Goal: Information Seeking & Learning: Check status

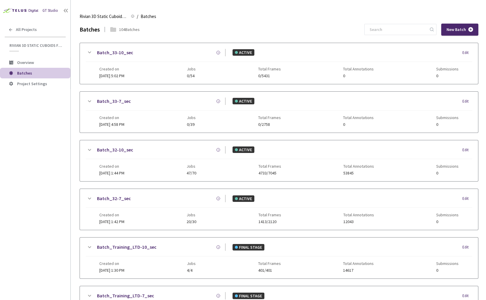
scroll to position [4, 0]
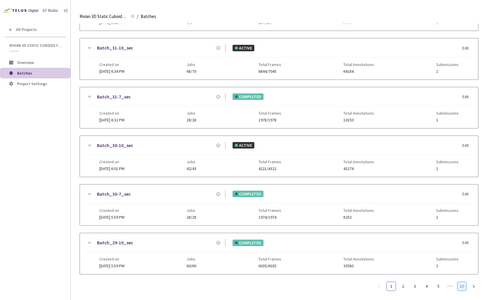
click at [458, 282] on link "10" at bounding box center [461, 286] width 9 height 9
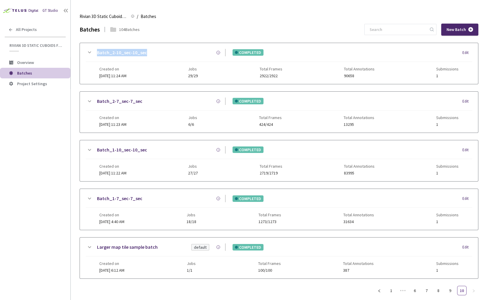
scroll to position [7, 0]
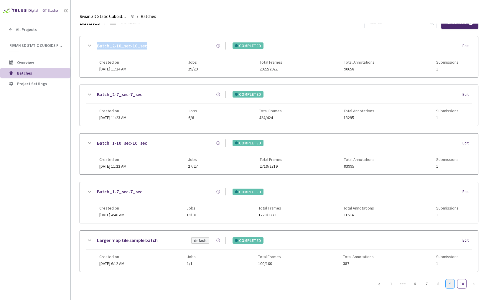
click at [449, 281] on link "9" at bounding box center [449, 283] width 9 height 9
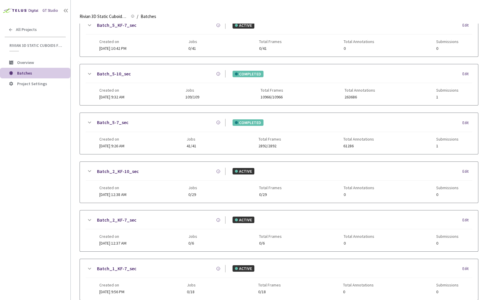
scroll to position [296, 0]
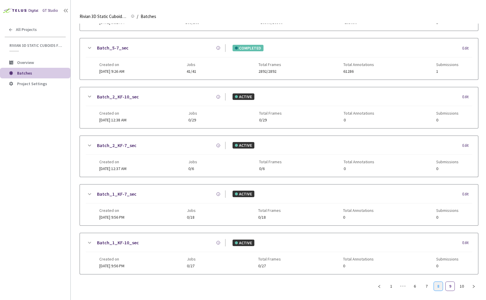
click at [439, 283] on link "8" at bounding box center [437, 286] width 9 height 9
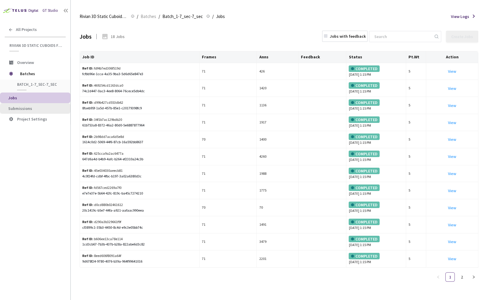
click at [49, 109] on span "Submissions" at bounding box center [36, 108] width 57 height 5
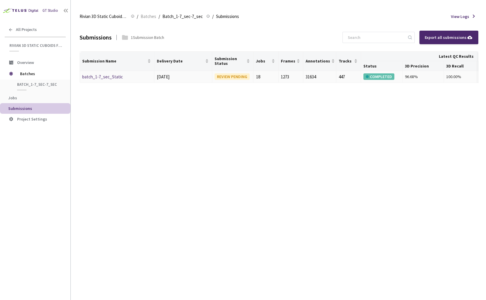
click at [97, 79] on link "batch_1-7_sec_Static" at bounding box center [102, 77] width 41 height 6
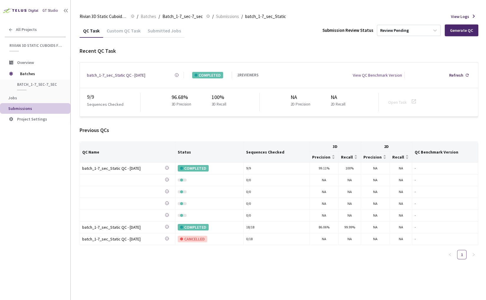
click at [116, 72] on div "batch_1-7_sec_Static QC - 04 Aug, 2025" at bounding box center [116, 75] width 58 height 6
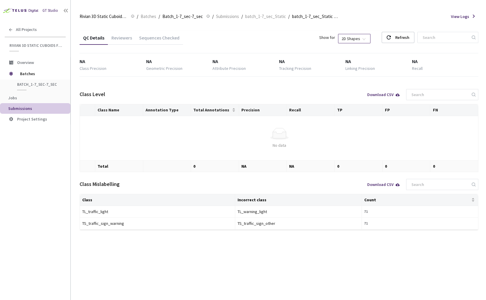
click at [359, 39] on span "2D Shapes" at bounding box center [353, 38] width 25 height 9
click at [361, 48] on div "3D Shapes" at bounding box center [368, 49] width 24 height 6
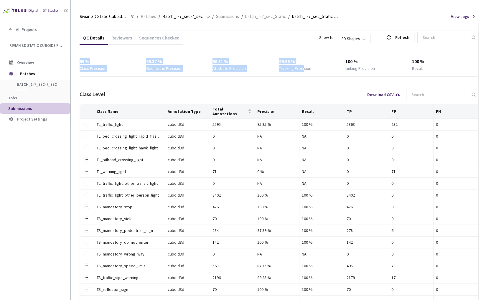
drag, startPoint x: 105, startPoint y: 57, endPoint x: 302, endPoint y: 69, distance: 198.0
click at [303, 69] on div "99 % Class Precision 98.37 % Geometric Precision 98.31 % Attribute Precision 99…" at bounding box center [279, 64] width 398 height 23
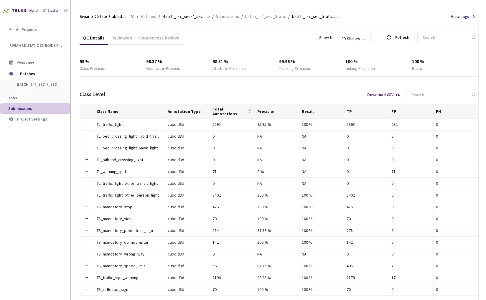
click at [298, 79] on div "QC Details Reviewers Sequences Checked Show for 3D Shapes Refresh 99 % Class Pr…" at bounding box center [279, 215] width 398 height 369
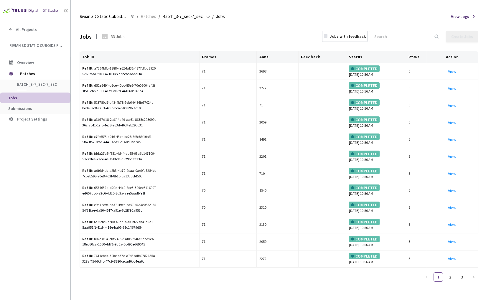
click at [363, 37] on div "Jobs with feedback" at bounding box center [348, 36] width 36 height 6
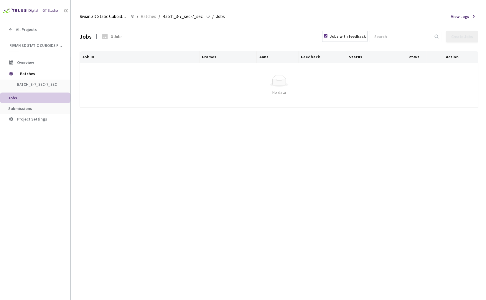
click at [351, 32] on div "Jobs with feedback" at bounding box center [344, 36] width 45 height 11
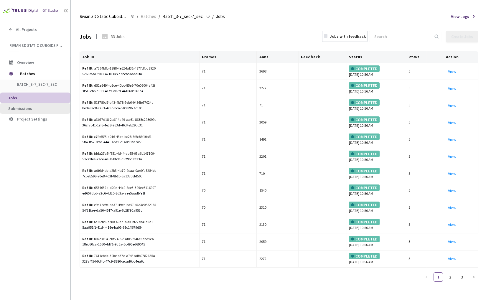
click at [49, 109] on span "Submissions" at bounding box center [36, 108] width 57 height 5
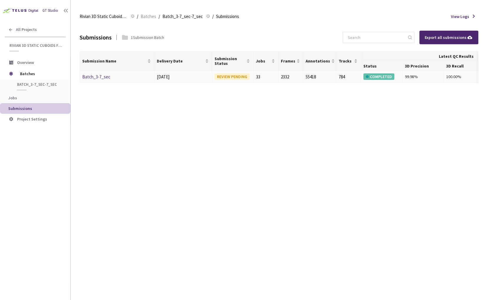
click at [96, 77] on link "Batch_3-7_sec" at bounding box center [96, 77] width 28 height 6
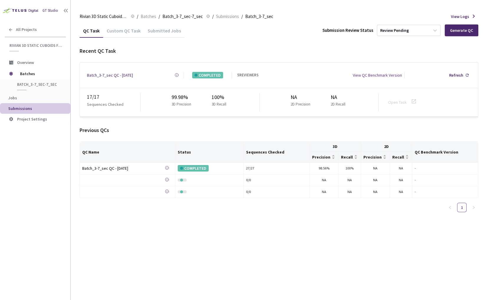
click at [127, 77] on div "Batch_3-7_sec QC - 12 Aug, 2025 Created at 12 Aug, 2025 at 2:46 PM PDT Created …" at bounding box center [279, 74] width 398 height 25
click at [128, 74] on div "Batch_3-7_sec QC - 12 Aug, 2025" at bounding box center [110, 75] width 46 height 6
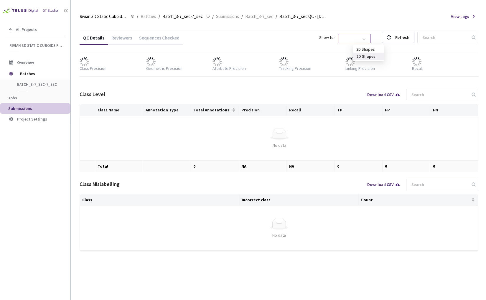
click at [367, 35] on span "2D Shapes" at bounding box center [353, 38] width 25 height 9
click at [355, 50] on div "3D Shapes" at bounding box center [369, 49] width 32 height 7
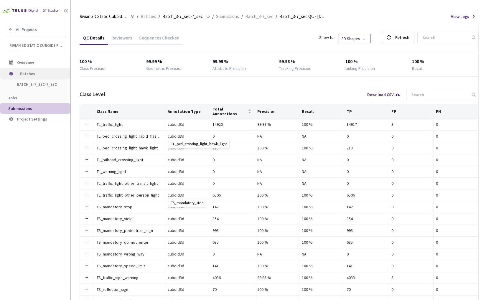
click at [29, 75] on span "Batches" at bounding box center [40, 74] width 40 height 12
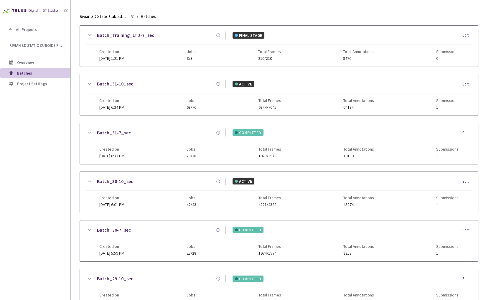
scroll to position [301, 0]
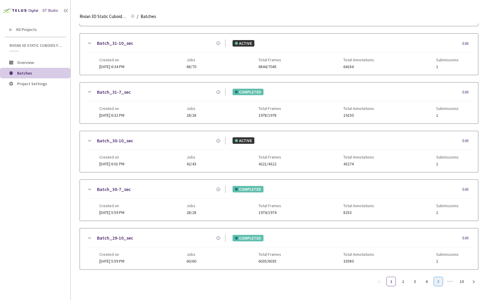
click at [441, 277] on link "5" at bounding box center [437, 281] width 9 height 9
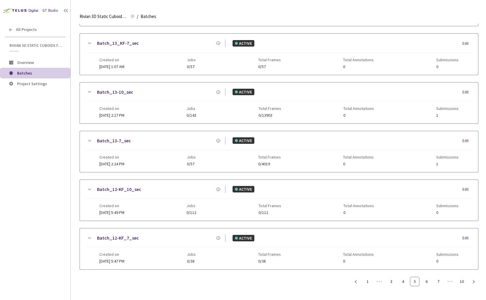
scroll to position [296, 0]
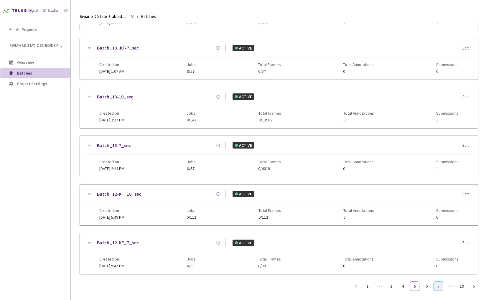
click at [435, 284] on link "7" at bounding box center [437, 286] width 9 height 9
click at [26, 188] on div "GT Studio All Projects Rivian 3D Static Cuboids fixed[2024-25] Rivian 3D Static…" at bounding box center [35, 141] width 70 height 282
click at [435, 282] on link "8" at bounding box center [437, 286] width 9 height 9
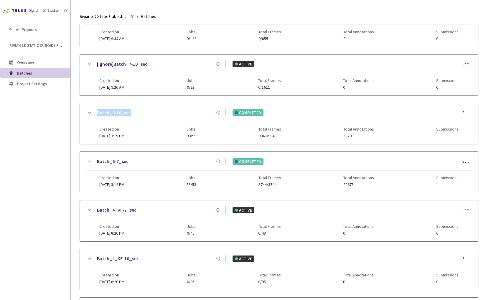
scroll to position [42, 0]
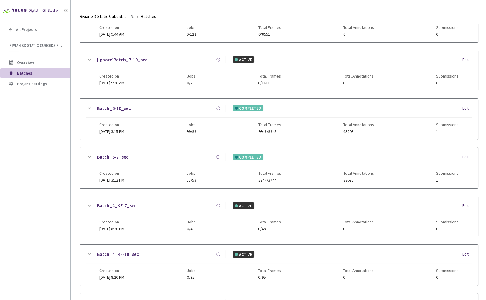
click at [87, 155] on icon at bounding box center [89, 156] width 7 height 7
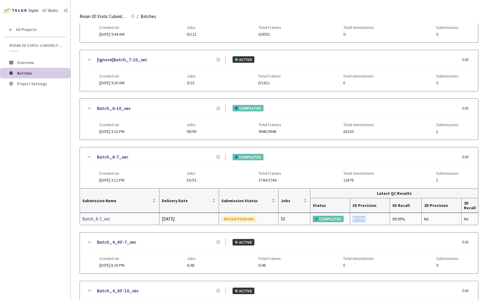
drag, startPoint x: 353, startPoint y: 217, endPoint x: 366, endPoint y: 217, distance: 13.5
click at [366, 217] on div "97.79%" at bounding box center [369, 219] width 35 height 6
click at [89, 106] on icon at bounding box center [89, 108] width 7 height 7
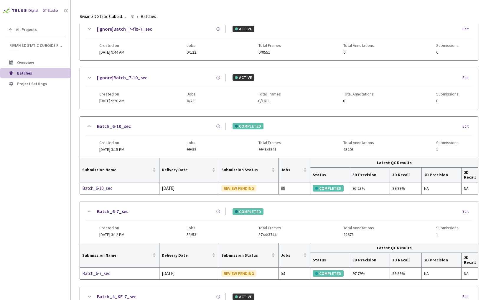
scroll to position [0, 0]
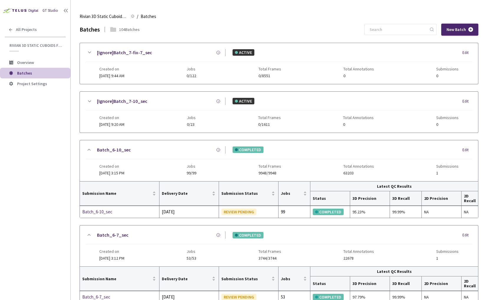
click at [38, 158] on div "GT Studio All Projects Rivian 3D Static Cuboids fixed[2024-25] Rivian 3D Static…" at bounding box center [35, 141] width 70 height 282
click at [87, 149] on icon at bounding box center [89, 149] width 7 height 7
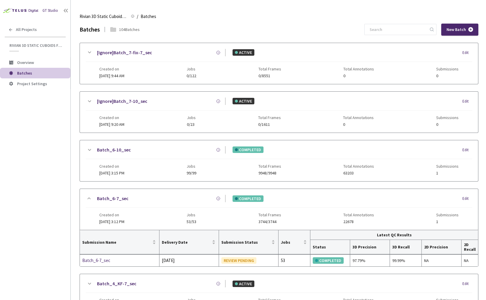
click at [89, 198] on icon at bounding box center [88, 199] width 3 height 2
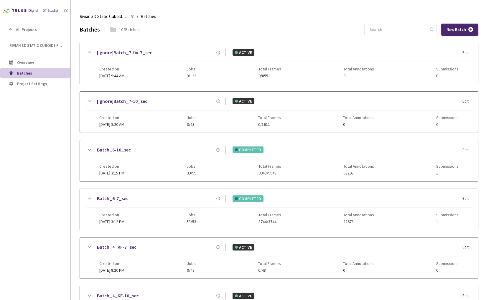
scroll to position [296, 0]
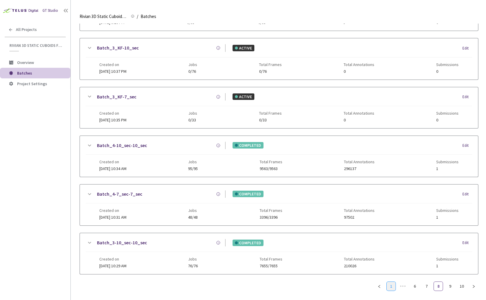
click at [393, 282] on link "1" at bounding box center [390, 286] width 9 height 9
click at [88, 93] on icon at bounding box center [89, 96] width 7 height 7
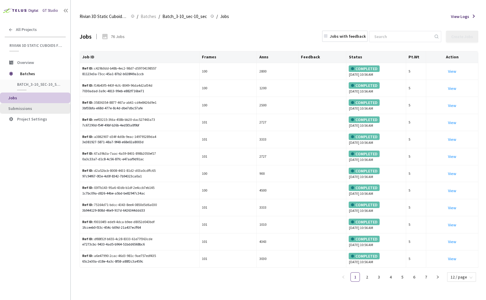
click at [46, 105] on li "Submissions" at bounding box center [35, 108] width 70 height 11
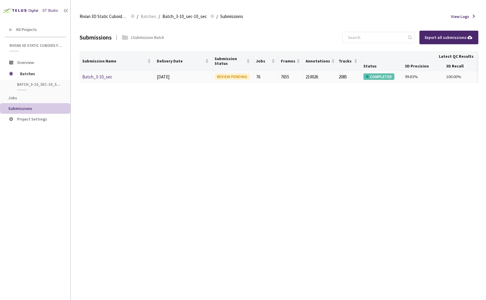
click at [105, 75] on link "Batch_3-10_sec" at bounding box center [97, 77] width 30 height 6
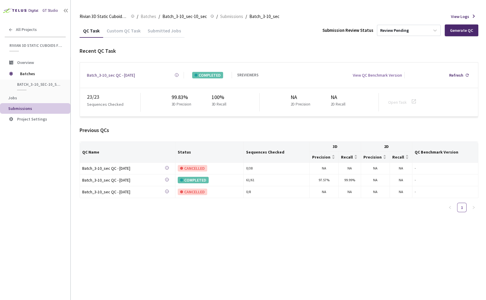
click at [120, 74] on div "Batch_3-10_sec QC - [DATE]" at bounding box center [111, 75] width 48 height 6
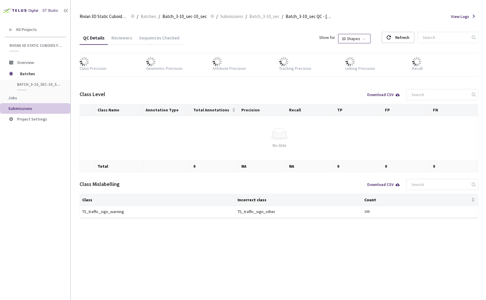
click at [357, 40] on span "2D Shapes" at bounding box center [353, 38] width 25 height 9
click at [363, 47] on div "3D Shapes" at bounding box center [368, 49] width 24 height 6
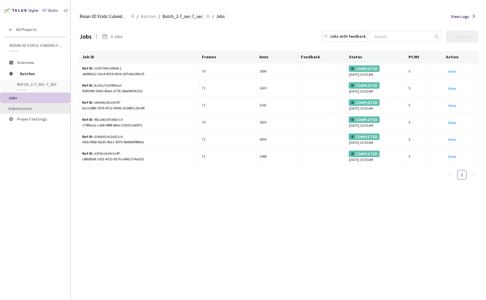
click at [30, 108] on span "Submissions" at bounding box center [20, 108] width 24 height 5
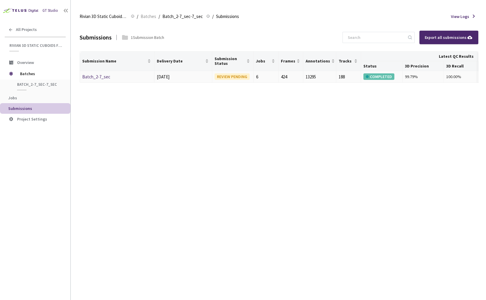
click at [94, 76] on link "Batch_2-7_sec" at bounding box center [96, 77] width 28 height 6
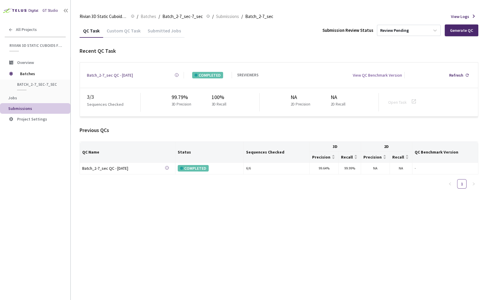
click at [132, 74] on div "Batch_2-7_sec QC - 12 Aug, 2025" at bounding box center [110, 75] width 46 height 6
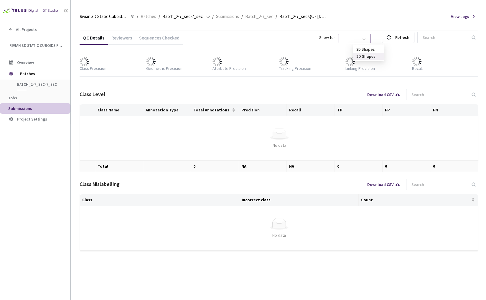
click at [367, 37] on span "2D Shapes" at bounding box center [353, 38] width 25 height 9
click at [369, 48] on div "3D Shapes" at bounding box center [368, 49] width 24 height 6
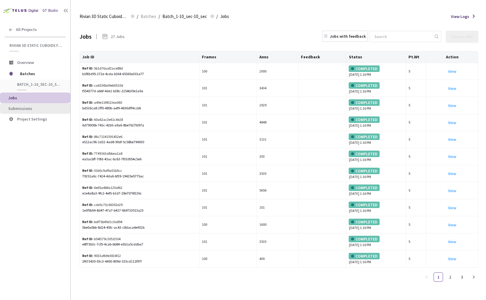
click at [21, 109] on span "Submissions" at bounding box center [20, 108] width 24 height 5
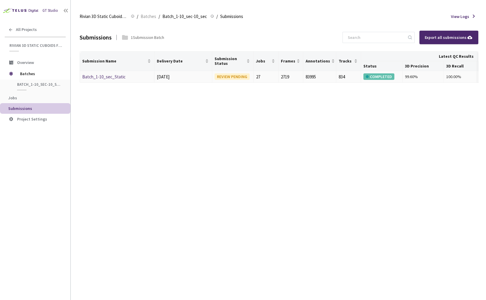
click at [112, 78] on link "Batch_1-10_sec_Static" at bounding box center [103, 77] width 43 height 6
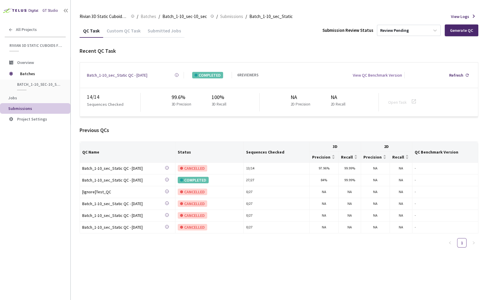
click at [136, 73] on div "Batch_1-10_sec_Static QC - 04 Aug, 2025" at bounding box center [117, 75] width 60 height 6
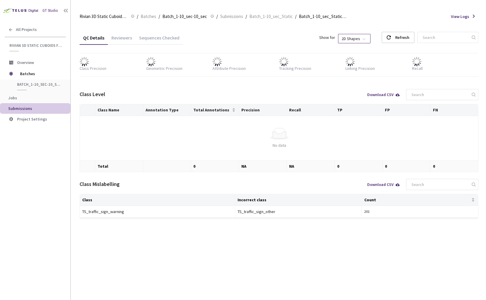
click at [359, 34] on span "2D Shapes" at bounding box center [353, 38] width 25 height 9
click at [358, 37] on span "2D Shapes" at bounding box center [353, 38] width 25 height 9
click at [359, 38] on span "2D Shapes" at bounding box center [353, 38] width 25 height 9
click at [363, 49] on div "3D Shapes" at bounding box center [368, 49] width 24 height 6
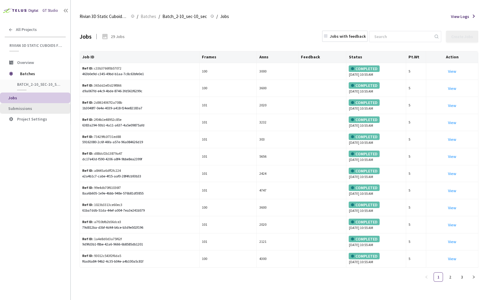
click at [48, 107] on span "Submissions" at bounding box center [36, 108] width 57 height 5
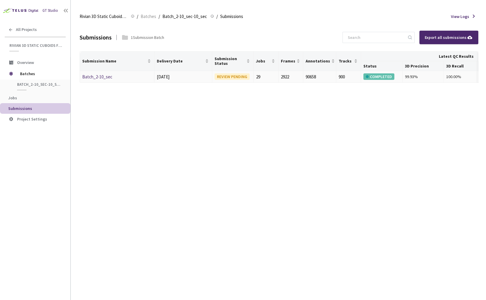
click at [96, 77] on link "Batch_2-10_sec" at bounding box center [97, 77] width 30 height 6
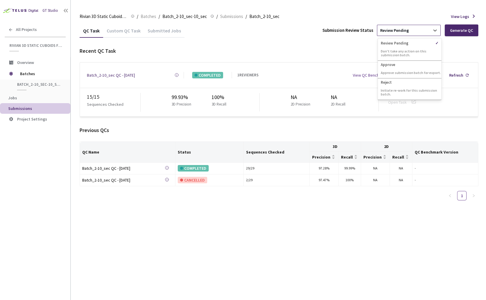
click at [411, 31] on div "Review Pending" at bounding box center [403, 30] width 52 height 10
click at [212, 50] on div "Recent QC Task" at bounding box center [279, 51] width 398 height 8
click at [127, 73] on div "Batch_2-10_sec QC - 12 Aug, 2025" at bounding box center [111, 75] width 48 height 6
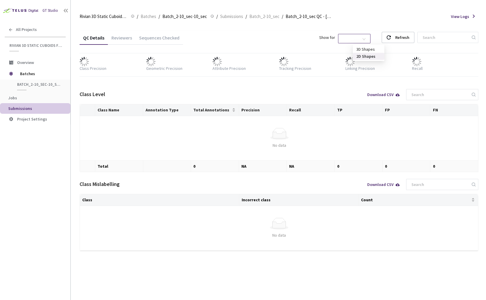
click at [358, 38] on span "2D Shapes" at bounding box center [353, 38] width 25 height 9
click at [370, 47] on div "3D Shapes" at bounding box center [368, 49] width 24 height 6
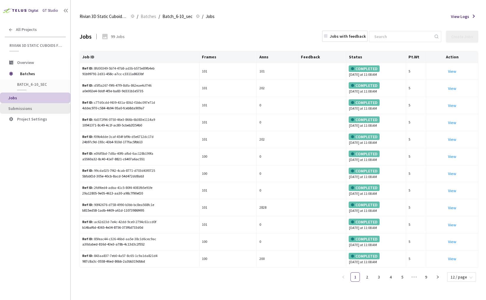
click at [15, 108] on span "Submissions" at bounding box center [20, 108] width 24 height 5
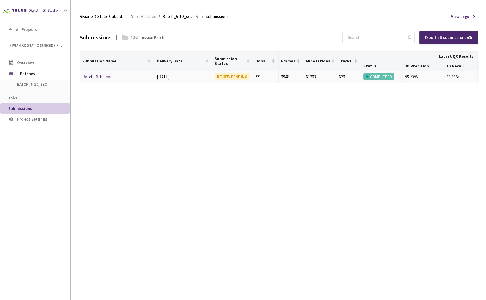
click at [100, 77] on link "Batch_6-10_sec" at bounding box center [97, 77] width 30 height 6
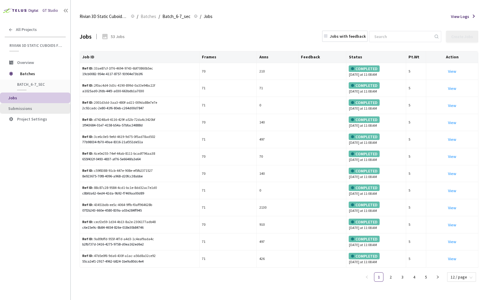
click at [41, 107] on span "Submissions" at bounding box center [36, 108] width 57 height 5
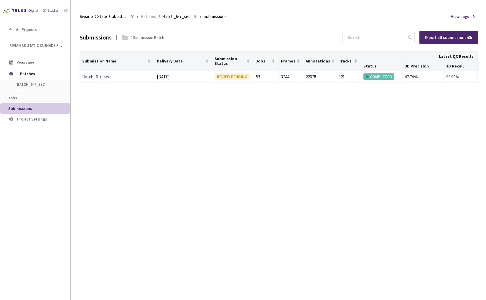
click at [135, 148] on div "Submissions 1 Submission Batch Export all submissions Submission Name Delivery …" at bounding box center [279, 162] width 398 height 276
click at [97, 76] on link "Batch_6-7_sec" at bounding box center [96, 77] width 28 height 6
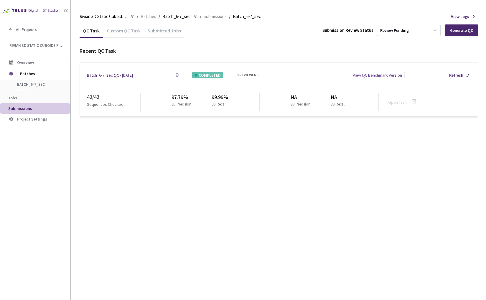
click at [97, 76] on div "Batch_6-7_sec QC - 10 Mar, 2025" at bounding box center [110, 75] width 46 height 6
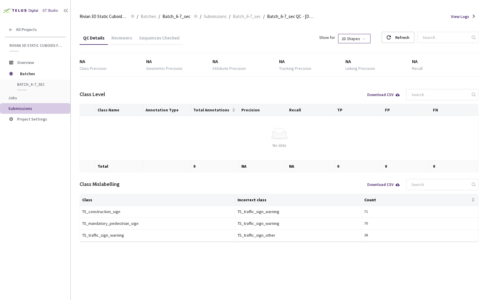
click at [355, 38] on div "2D Shapes" at bounding box center [354, 38] width 32 height 9
click at [367, 49] on div "3D Shapes" at bounding box center [368, 49] width 24 height 6
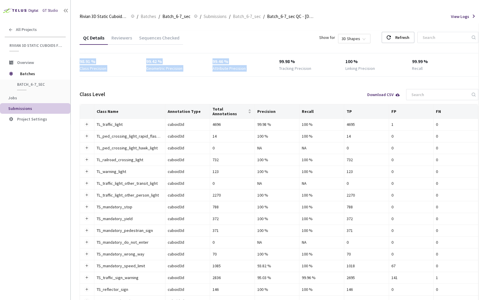
drag, startPoint x: 77, startPoint y: 61, endPoint x: 313, endPoint y: 57, distance: 235.6
click at [313, 57] on main "Rivian 3D Static Cuboids fixed[2024-25] Rivian 3D Static Cuboids fixed[2024-25]…" at bounding box center [278, 150] width 415 height 300
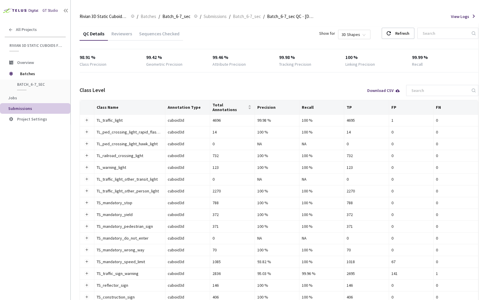
drag, startPoint x: 262, startPoint y: 107, endPoint x: 259, endPoint y: 105, distance: 3.8
click at [262, 107] on th "Precision" at bounding box center [277, 107] width 45 height 14
click at [260, 103] on th "Precision" at bounding box center [277, 107] width 45 height 14
click at [222, 107] on div "Total Annotations" at bounding box center [232, 106] width 40 height 9
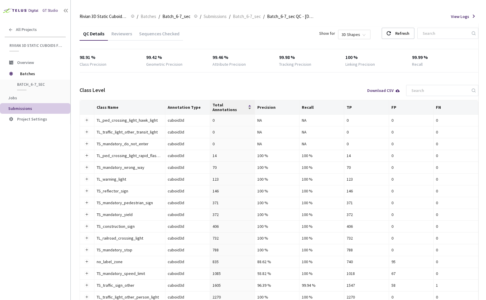
click at [222, 106] on span "Total Annotations" at bounding box center [229, 106] width 34 height 9
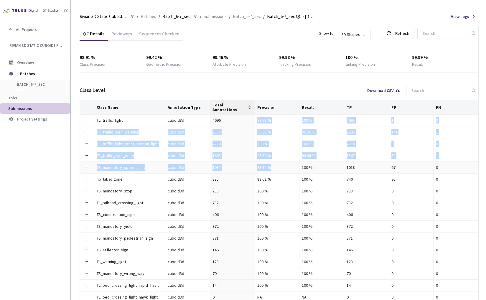
drag, startPoint x: 256, startPoint y: 116, endPoint x: 275, endPoint y: 163, distance: 50.4
click at [275, 163] on tbody "TL_traffic_light TL_traffic_light cuboid3d 4696 99.98 % 100 % 4695 1 0 TS_traff…" at bounding box center [279, 221] width 398 height 212
drag, startPoint x: 275, startPoint y: 163, endPoint x: 276, endPoint y: 167, distance: 4.2
click at [275, 164] on div "93.82 %" at bounding box center [277, 167] width 40 height 6
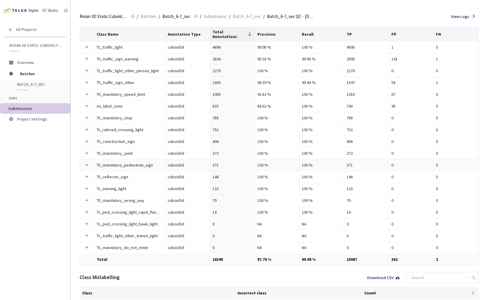
scroll to position [0, 0]
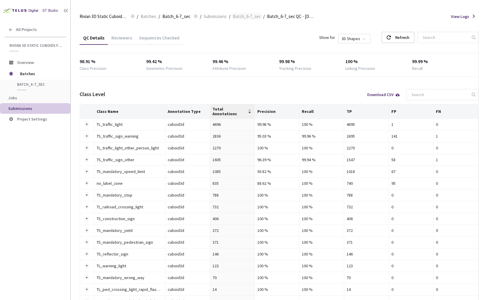
click at [247, 17] on span "Batch_6-7_sec" at bounding box center [247, 16] width 28 height 7
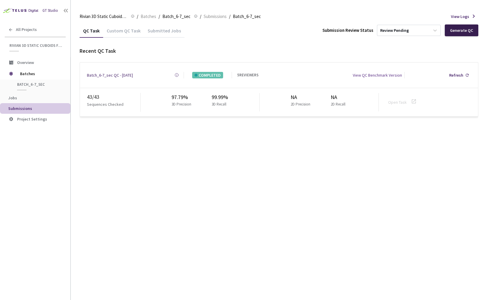
click at [464, 31] on div "Generate QC" at bounding box center [461, 30] width 23 height 5
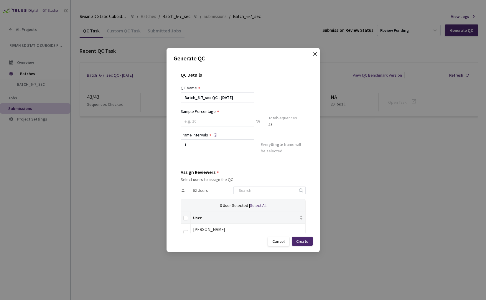
click at [313, 53] on icon "close" at bounding box center [314, 54] width 5 height 5
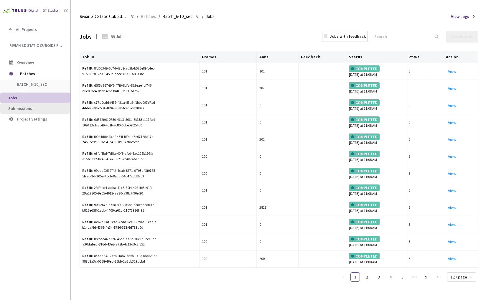
click at [39, 106] on span "Submissions" at bounding box center [36, 108] width 57 height 5
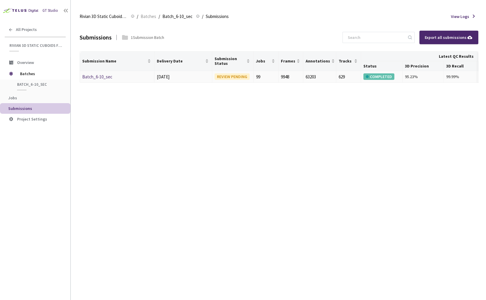
click at [90, 74] on link "Batch_6-10_sec" at bounding box center [97, 77] width 30 height 6
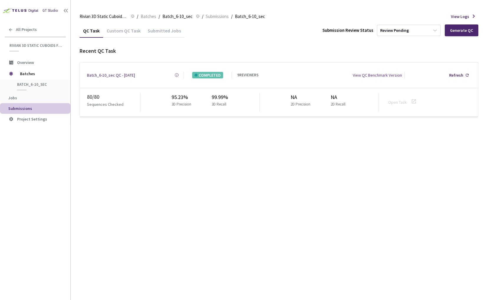
click at [90, 74] on div "Batch_6-10_sec QC - 11 Mar, 2025" at bounding box center [111, 75] width 48 height 6
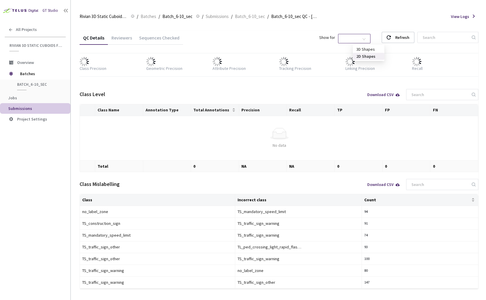
click at [363, 40] on span "2D Shapes" at bounding box center [353, 38] width 25 height 9
click at [364, 48] on div "3D Shapes" at bounding box center [368, 49] width 24 height 6
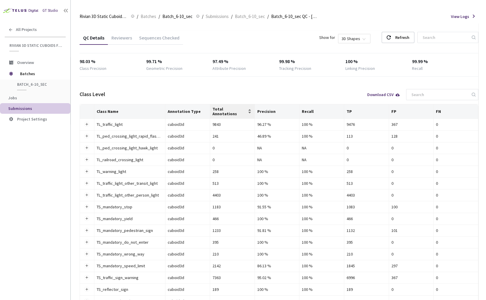
click at [232, 108] on span "Total Annotations" at bounding box center [229, 111] width 34 height 9
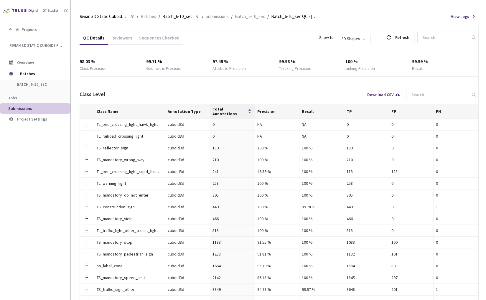
click at [232, 107] on span "Total Annotations" at bounding box center [229, 111] width 34 height 9
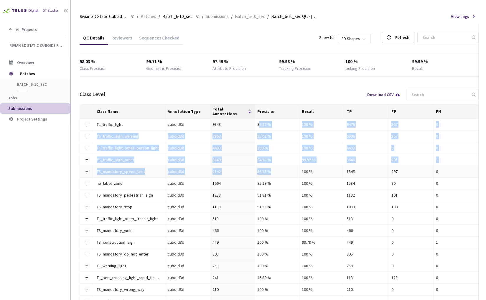
drag, startPoint x: 259, startPoint y: 122, endPoint x: 280, endPoint y: 170, distance: 52.4
click at [280, 170] on tbody "TL_traffic_light TL_traffic_light cuboid3d 9843 96.27 % 100 % 9476 367 0 TS_tra…" at bounding box center [279, 225] width 398 height 212
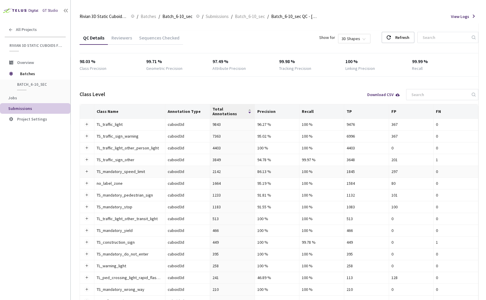
click at [279, 172] on td "86.13 %" at bounding box center [277, 172] width 45 height 12
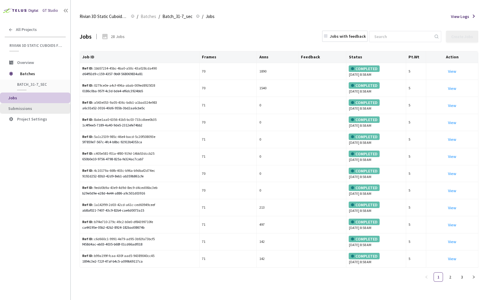
click at [30, 106] on span "Submissions" at bounding box center [20, 108] width 24 height 5
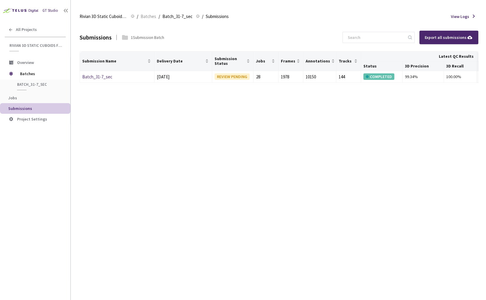
click at [272, 165] on div "Submissions 1 Submission Batch Export all submissions Submission Name Delivery …" at bounding box center [279, 162] width 398 height 276
click at [97, 76] on link "Batch_31-7_sec" at bounding box center [97, 77] width 30 height 6
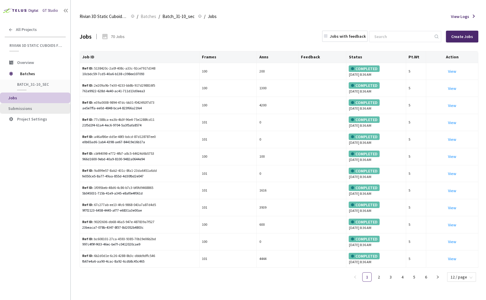
click at [27, 107] on span "Submissions" at bounding box center [20, 108] width 24 height 5
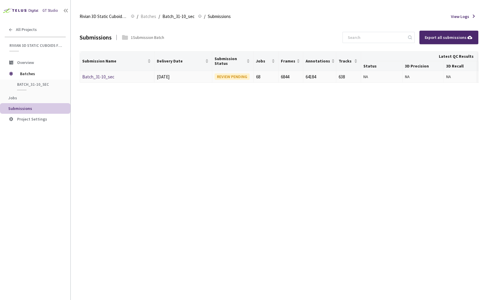
click at [96, 77] on link "Batch_31-10_sec" at bounding box center [98, 77] width 32 height 6
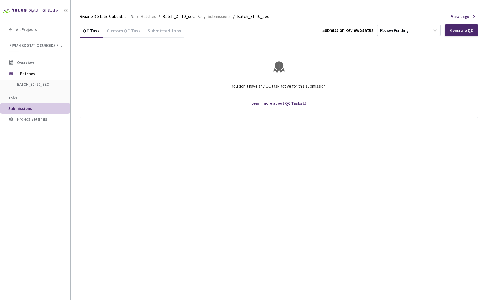
click at [284, 209] on div "QC Task Custom QC Task Submitted Jobs Submission Review Status Review Pending G…" at bounding box center [279, 162] width 398 height 276
click at [36, 69] on span "Batches" at bounding box center [40, 74] width 40 height 12
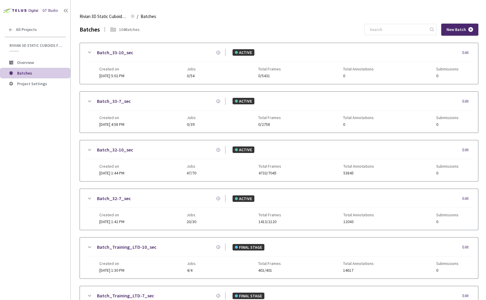
scroll to position [301, 0]
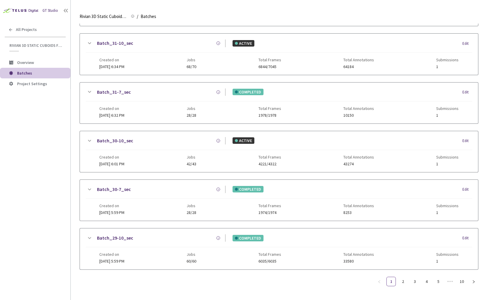
click at [89, 40] on icon at bounding box center [89, 43] width 7 height 7
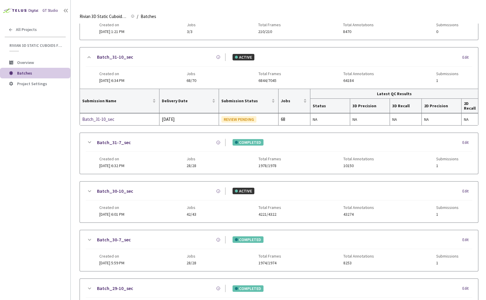
scroll to position [279, 0]
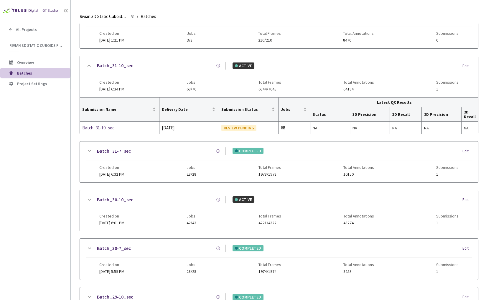
click at [13, 151] on div "GT Studio All Projects Rivian 3D Static Cuboids fixed[2024-25] Rivian 3D Static…" at bounding box center [35, 141] width 70 height 282
click at [107, 149] on link "Batch_31-7_sec" at bounding box center [114, 150] width 34 height 7
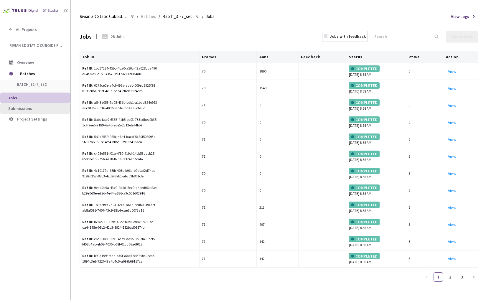
click at [24, 107] on span "Submissions" at bounding box center [20, 108] width 24 height 5
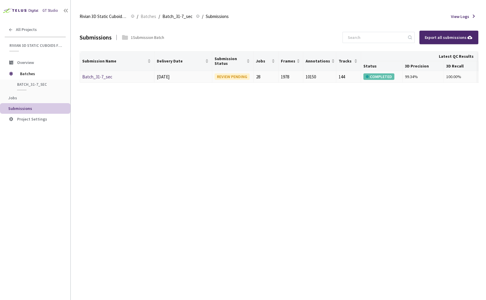
click at [93, 78] on link "Batch_31-7_sec" at bounding box center [97, 77] width 30 height 6
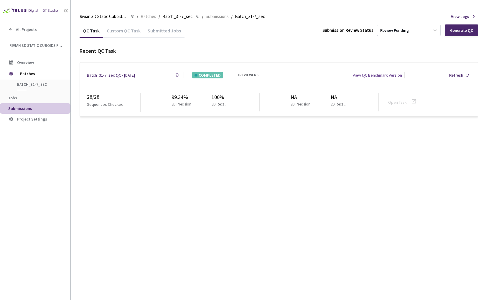
click at [100, 75] on div "Batch_31-7_sec QC - 13 Aug, 2025" at bounding box center [111, 75] width 48 height 6
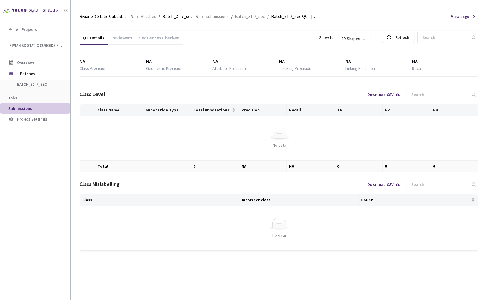
click at [39, 106] on span "Submissions" at bounding box center [36, 108] width 57 height 5
click at [266, 15] on ol "Rivian 3D Static Cuboids fixed[2024-25] Rivian 3D Static Cuboids fixed[2024-25]…" at bounding box center [199, 16] width 239 height 7
click at [246, 12] on div "Rivian 3D Static Cuboids fixed[2024-25] Rivian 3D Static Cuboids fixed[2024-25]…" at bounding box center [279, 16] width 398 height 14
click at [244, 16] on span "Batch_31-7_sec" at bounding box center [250, 16] width 30 height 7
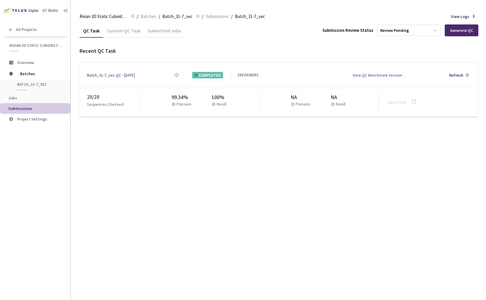
click at [122, 147] on div "QC Task Custom QC Task Submitted Jobs Submission Review Status Review Pending G…" at bounding box center [279, 162] width 398 height 276
click at [117, 72] on div "Batch_31-7_sec QC - 13 Aug, 2025" at bounding box center [111, 75] width 48 height 6
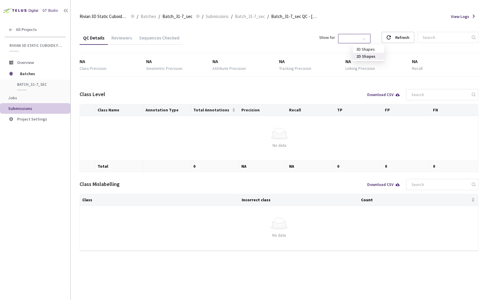
click at [367, 38] on span "2D Shapes" at bounding box center [353, 38] width 25 height 9
click at [369, 53] on div "2D Shapes" at bounding box center [369, 56] width 32 height 7
click at [374, 33] on div "Show for 2D Shapes 2D Shapes" at bounding box center [349, 37] width 61 height 11
click at [367, 40] on span "2D Shapes" at bounding box center [353, 38] width 25 height 9
click at [363, 49] on div "3D Shapes" at bounding box center [368, 49] width 24 height 6
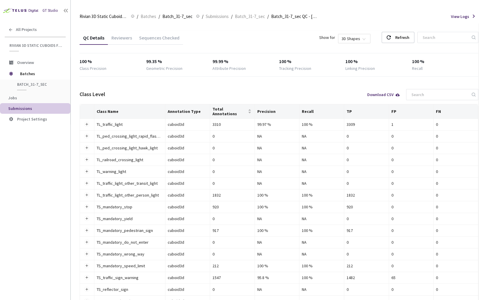
click at [205, 77] on div "QC Details Reviewers Sequences Checked Show for 3D Shapes Refresh 100 % Class P…" at bounding box center [279, 226] width 398 height 390
click at [126, 42] on div "Reviewers" at bounding box center [122, 40] width 28 height 10
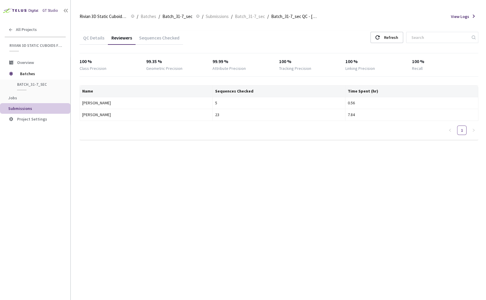
click at [169, 40] on div "Sequences Checked" at bounding box center [158, 40] width 47 height 10
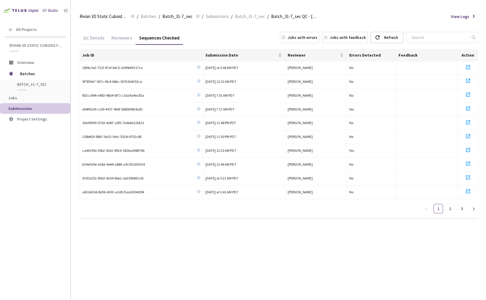
click at [122, 37] on div "Reviewers" at bounding box center [122, 40] width 28 height 10
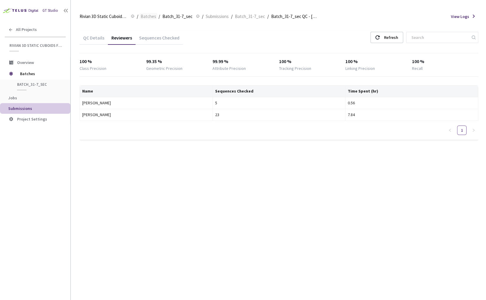
click at [148, 17] on span "Batches" at bounding box center [148, 16] width 16 height 7
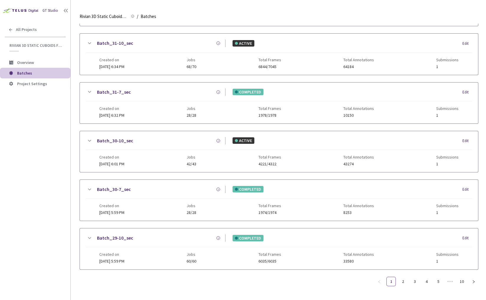
scroll to position [296, 0]
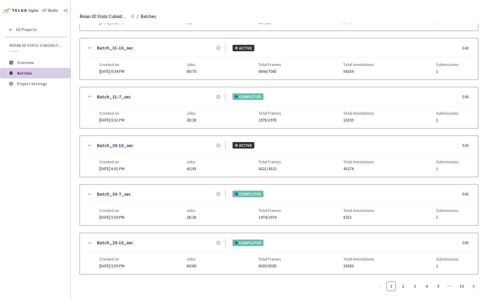
click at [122, 93] on link "Batch_31-7_sec" at bounding box center [114, 96] width 34 height 7
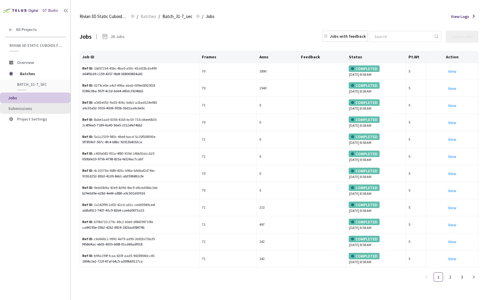
click at [46, 111] on li "Submissions" at bounding box center [35, 108] width 70 height 11
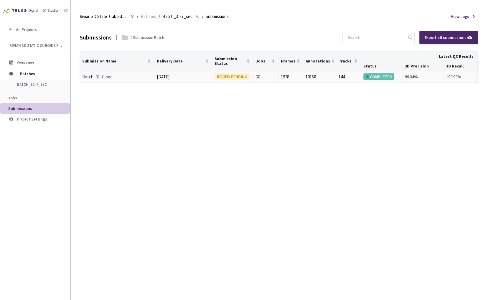
click at [106, 78] on link "Batch_31-7_sec" at bounding box center [97, 77] width 30 height 6
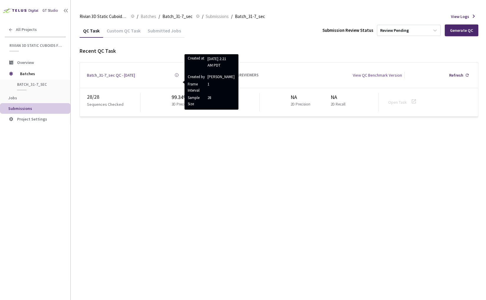
click at [115, 73] on div "Batch_31-7_sec QC - 13 Aug, 2025" at bounding box center [111, 75] width 48 height 6
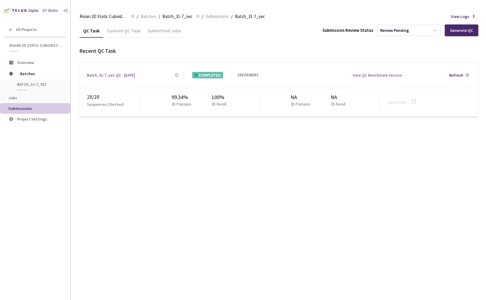
click at [179, 73] on div "Batch_31-7_sec QC - 13 Aug, 2025 Created at 13 Aug, 2025 at 2:21 AM PDT Created…" at bounding box center [135, 75] width 97 height 6
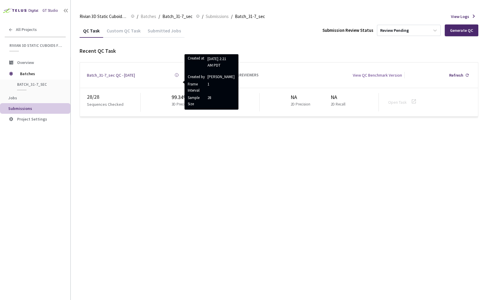
click at [176, 75] on rect at bounding box center [176, 75] width 0 height 1
click at [176, 73] on icon at bounding box center [176, 75] width 4 height 4
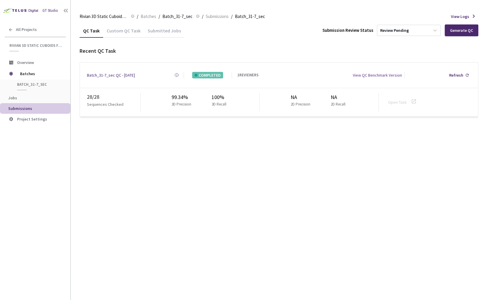
click at [176, 73] on icon at bounding box center [176, 75] width 4 height 4
click at [32, 75] on span "Batches" at bounding box center [40, 74] width 40 height 12
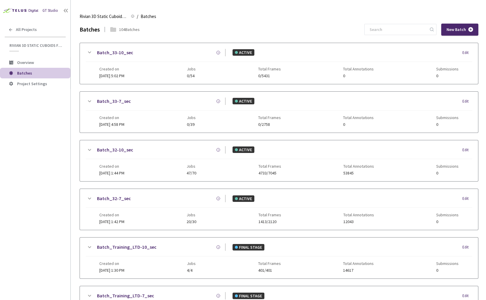
scroll to position [301, 0]
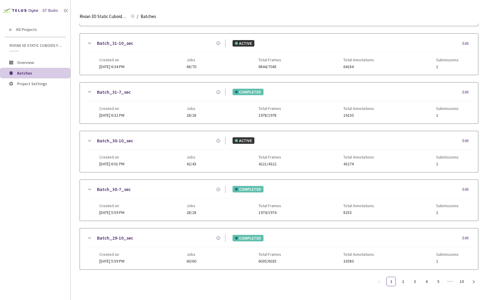
click at [90, 186] on icon at bounding box center [89, 189] width 7 height 7
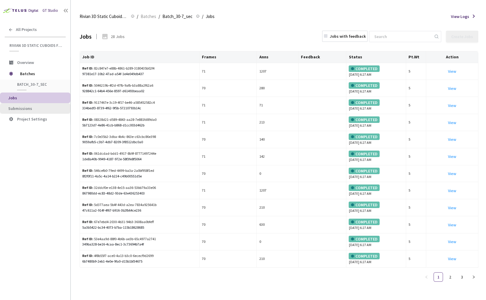
click at [39, 104] on li "Submissions" at bounding box center [35, 108] width 70 height 11
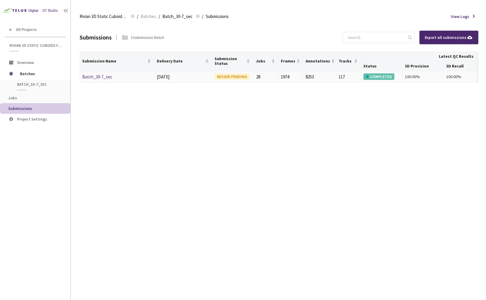
click at [98, 75] on link "Batch_30-7_sec" at bounding box center [97, 77] width 30 height 6
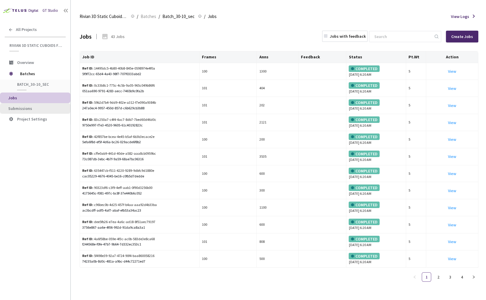
click at [40, 106] on span "Submissions" at bounding box center [36, 108] width 57 height 5
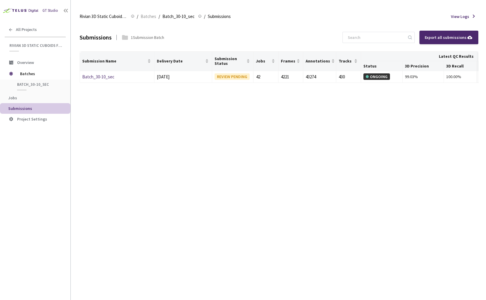
click at [179, 141] on div "Submissions 1 Submission Batch Export all submissions Submission Name Delivery …" at bounding box center [279, 162] width 398 height 276
click at [257, 139] on div "Submissions 1 Submission Batch Export all submissions Submission Name Delivery …" at bounding box center [279, 162] width 398 height 276
click at [96, 76] on link "Batch_30-10_sec" at bounding box center [98, 77] width 32 height 6
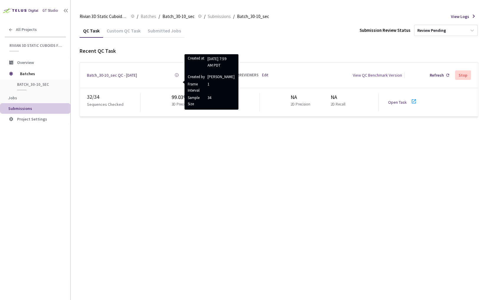
click at [175, 74] on circle at bounding box center [176, 74] width 3 height 3
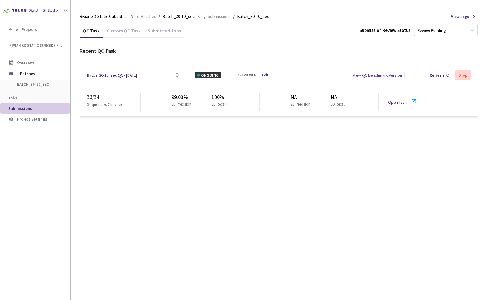
drag, startPoint x: 175, startPoint y: 72, endPoint x: 184, endPoint y: 72, distance: 9.4
click at [176, 73] on icon at bounding box center [176, 75] width 4 height 4
click at [265, 73] on link "Edit" at bounding box center [265, 75] width 6 height 6
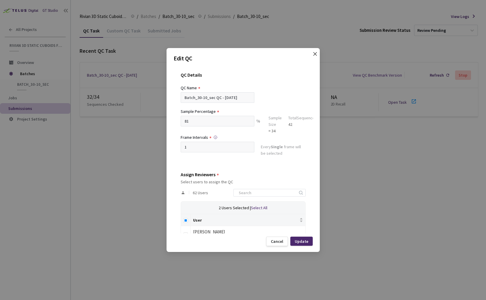
click at [313, 52] on icon "close" at bounding box center [314, 54] width 5 height 5
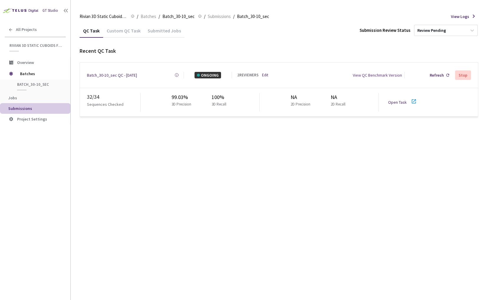
click at [265, 75] on link "Edit" at bounding box center [265, 75] width 6 height 6
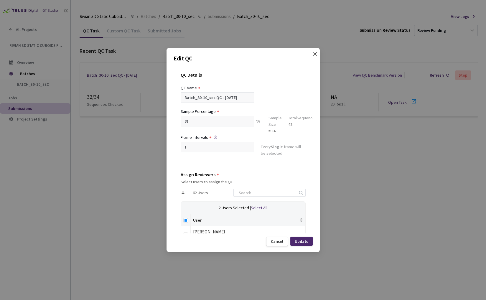
drag, startPoint x: 317, startPoint y: 53, endPoint x: 308, endPoint y: 55, distance: 9.1
click at [316, 52] on span "Close" at bounding box center [315, 60] width 16 height 16
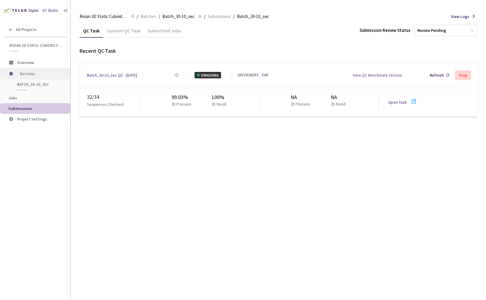
click at [50, 75] on span "Batches" at bounding box center [40, 74] width 40 height 12
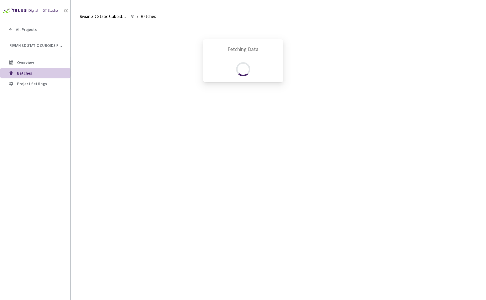
scroll to position [301, 0]
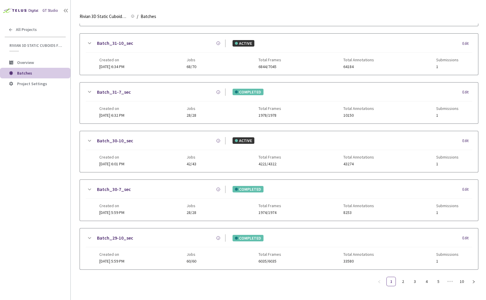
click at [89, 186] on icon at bounding box center [89, 189] width 7 height 7
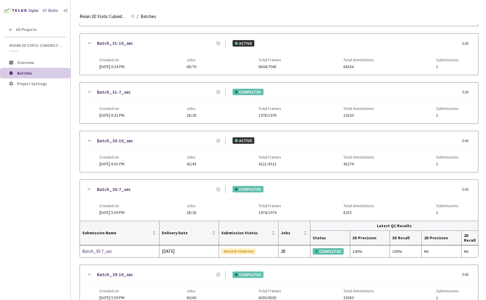
click at [111, 186] on link "Batch_30-7_sec" at bounding box center [114, 189] width 34 height 7
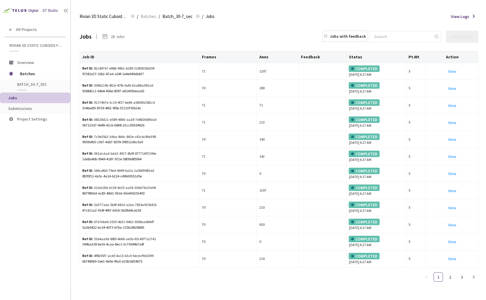
click at [33, 109] on span "Submissions" at bounding box center [36, 108] width 57 height 5
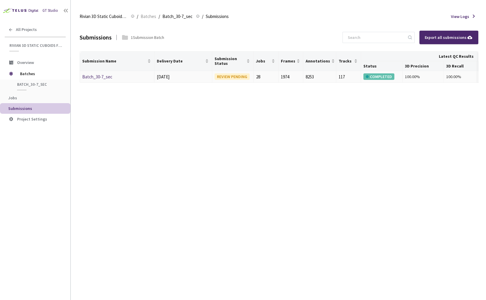
click at [97, 77] on link "Batch_30-7_sec" at bounding box center [97, 77] width 30 height 6
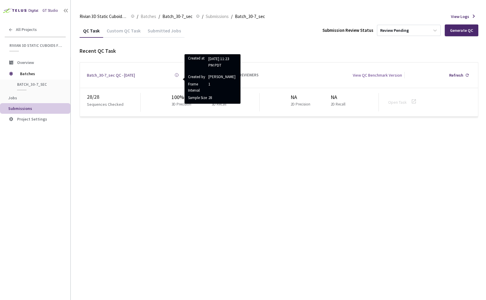
click at [178, 73] on icon at bounding box center [176, 75] width 4 height 4
click at [176, 73] on icon at bounding box center [176, 75] width 4 height 4
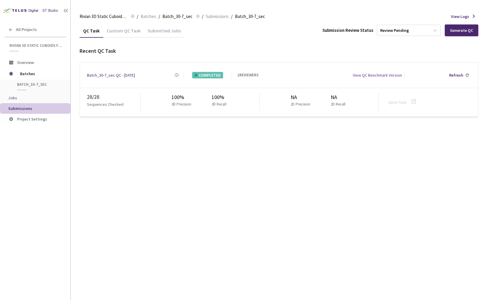
click at [178, 73] on div "Batch_30-7_sec QC - [DATE] Created at [DATE] 11:23 PM PDT Created by [PERSON_NA…" at bounding box center [135, 75] width 97 height 6
click at [150, 75] on div "Batch_30-7_sec QC - [DATE] Created at [DATE] 11:23 PM PDT Created by [PERSON_NA…" at bounding box center [135, 75] width 97 height 6
click at [115, 72] on div "Batch_30-7_sec QC - [DATE]" at bounding box center [111, 75] width 48 height 6
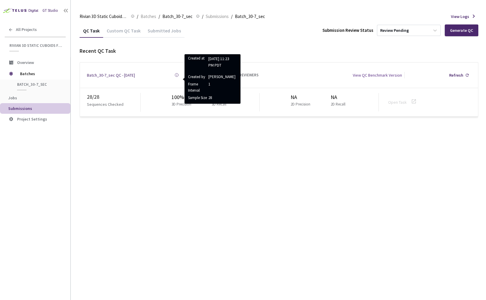
click at [176, 75] on rect at bounding box center [176, 75] width 0 height 1
click at [173, 145] on div "QC Task Custom QC Task Submitted Jobs Submission Review Status Review Pending G…" at bounding box center [279, 162] width 398 height 276
